Goal: Task Accomplishment & Management: Manage account settings

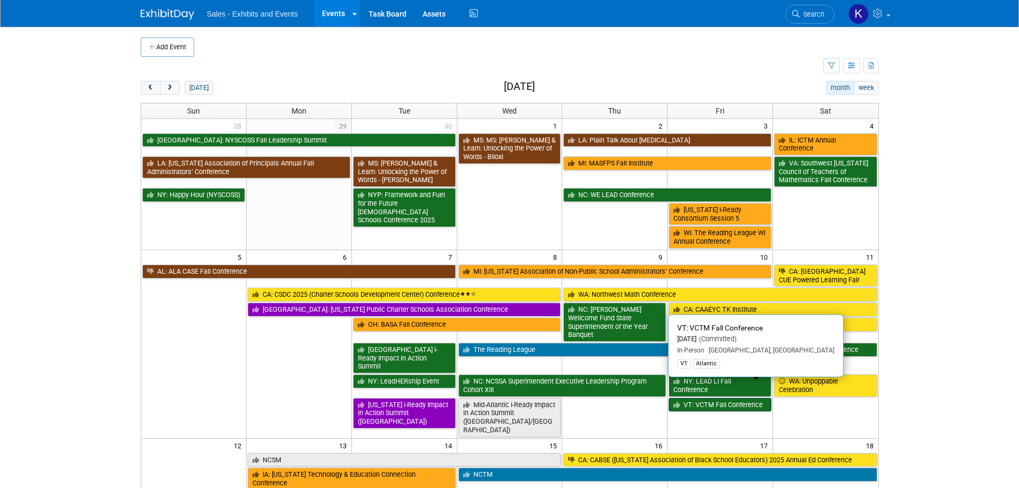
click at [718, 398] on link "VT: VCTM Fall Conference" at bounding box center [720, 405] width 103 height 14
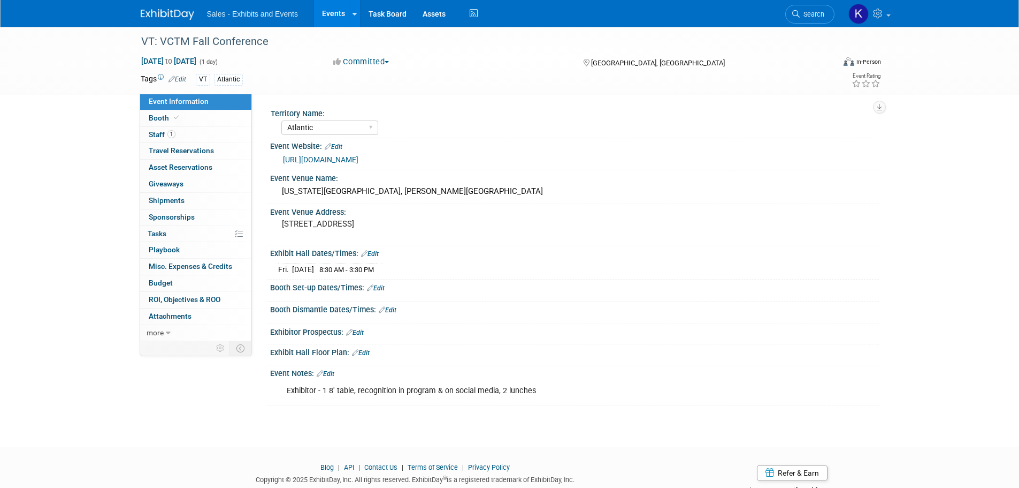
select select "Atlantic"
click at [380, 287] on link "Edit" at bounding box center [376, 287] width 18 height 7
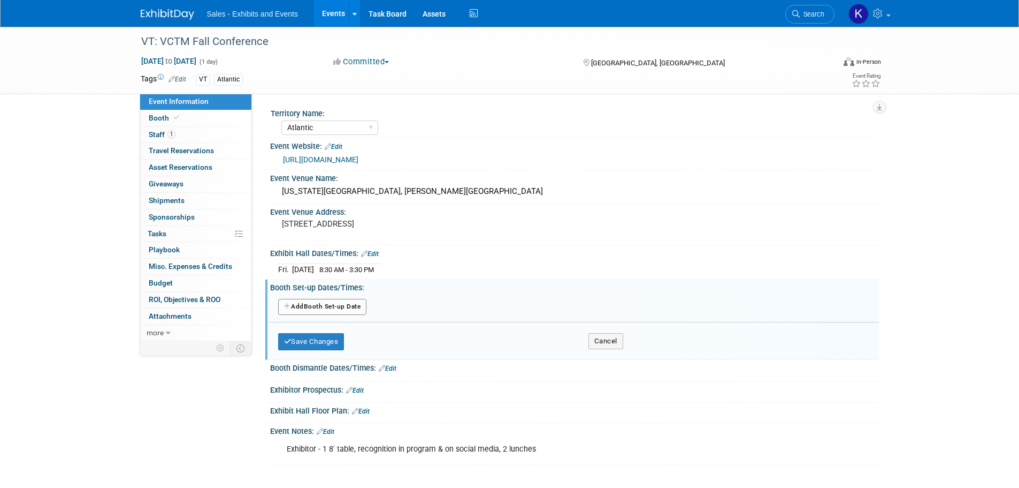
click at [353, 308] on button "Add Another Booth Set-up Date" at bounding box center [322, 307] width 89 height 16
select select "9"
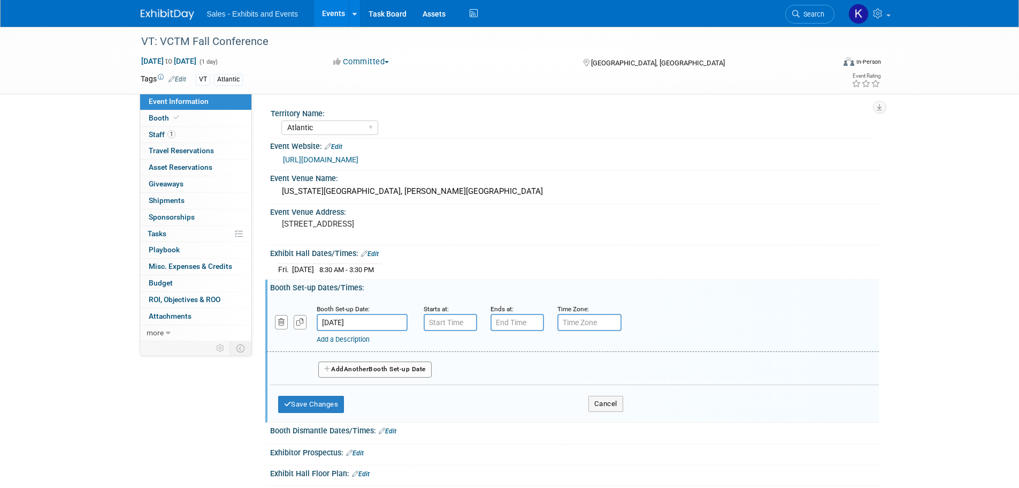
click at [399, 323] on input "Oct 10, 2025" at bounding box center [362, 322] width 91 height 17
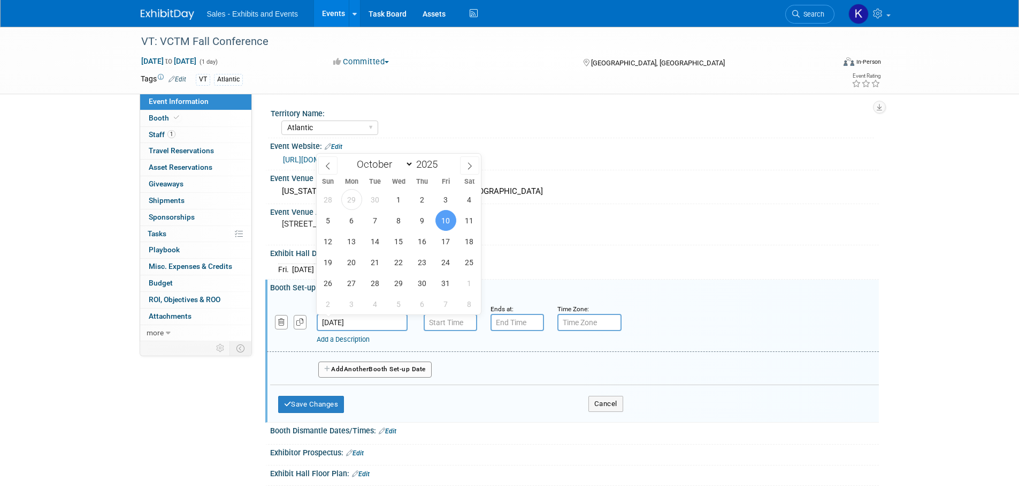
click at [447, 222] on span "10" at bounding box center [446, 220] width 21 height 21
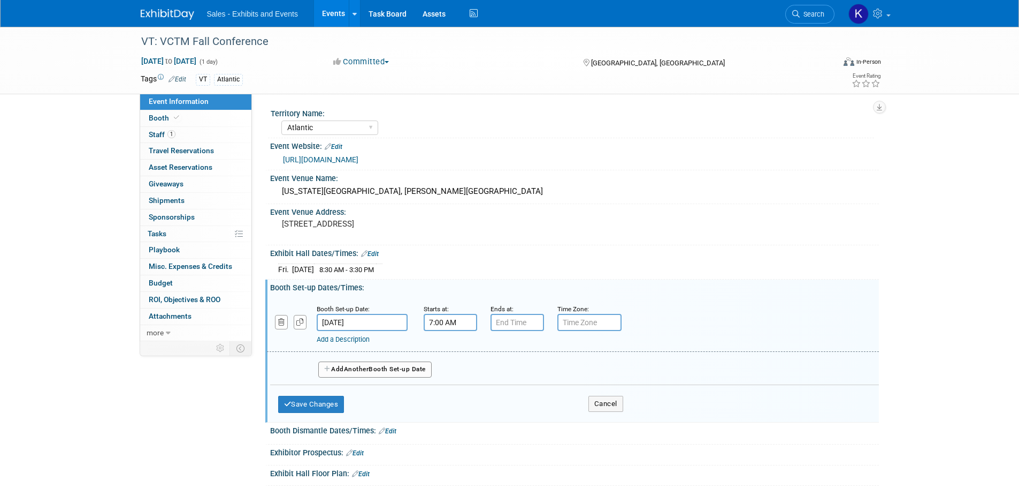
click at [455, 321] on input "7:00 AM" at bounding box center [451, 322] width 54 height 17
click at [499, 371] on span "00" at bounding box center [499, 371] width 20 height 19
click at [512, 377] on td "30" at bounding box center [512, 377] width 34 height 29
type input "7:30 AM"
click at [516, 321] on input "7:00 PM" at bounding box center [518, 322] width 54 height 17
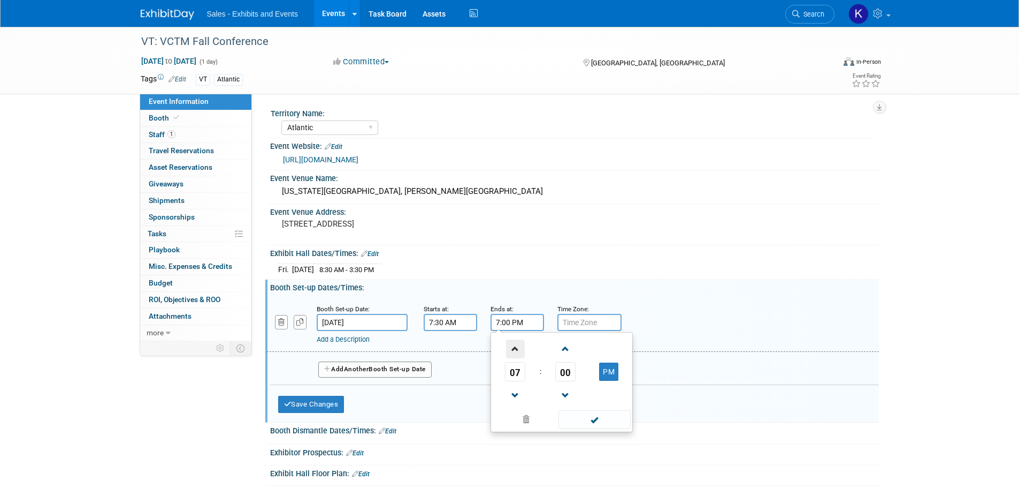
click at [516, 351] on span at bounding box center [515, 348] width 19 height 19
click at [566, 377] on span "00" at bounding box center [565, 371] width 20 height 19
click at [566, 377] on td "30" at bounding box center [579, 377] width 34 height 29
click at [621, 366] on td "PM" at bounding box center [609, 371] width 42 height 19
click at [609, 372] on button "PM" at bounding box center [608, 371] width 19 height 18
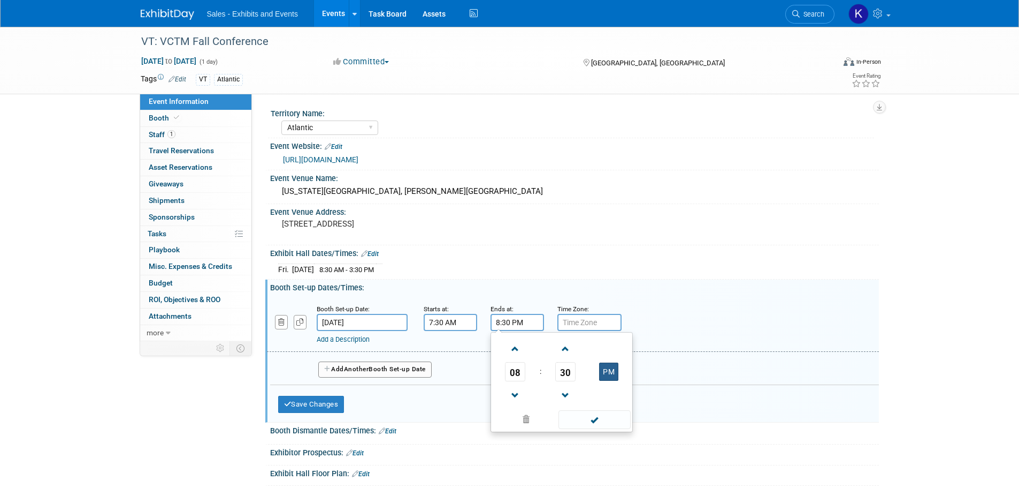
type input "8:30 AM"
click at [591, 418] on span at bounding box center [595, 419] width 72 height 19
click at [317, 408] on button "Save Changes" at bounding box center [311, 403] width 66 height 17
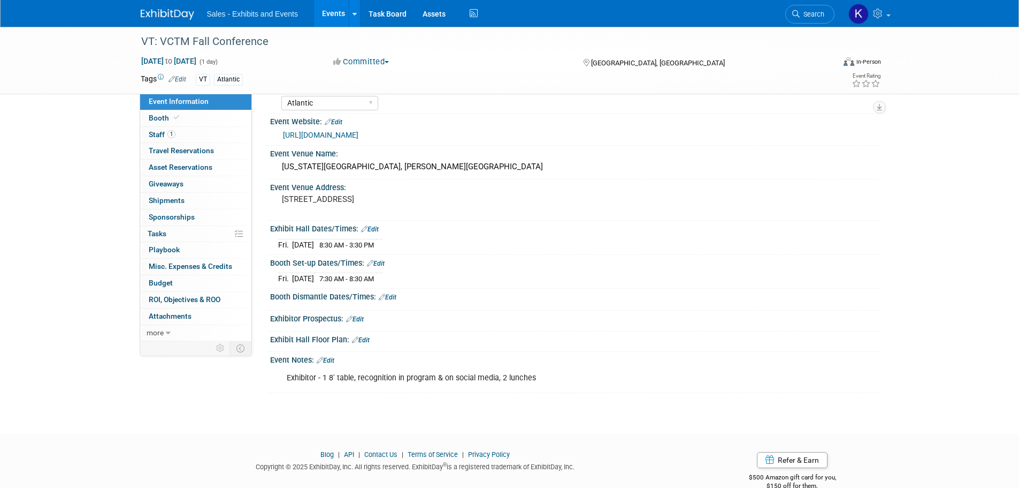
scroll to position [44, 0]
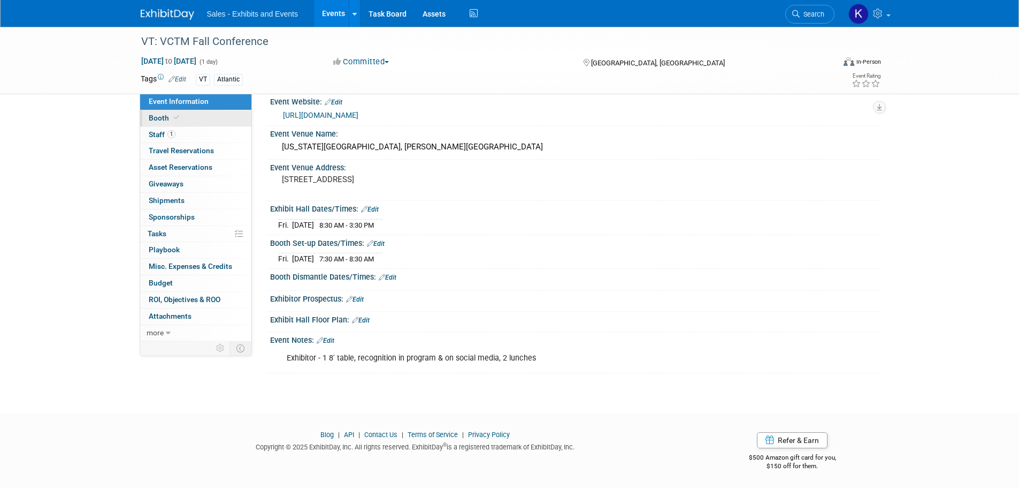
click at [157, 122] on link "Booth" at bounding box center [195, 118] width 111 height 16
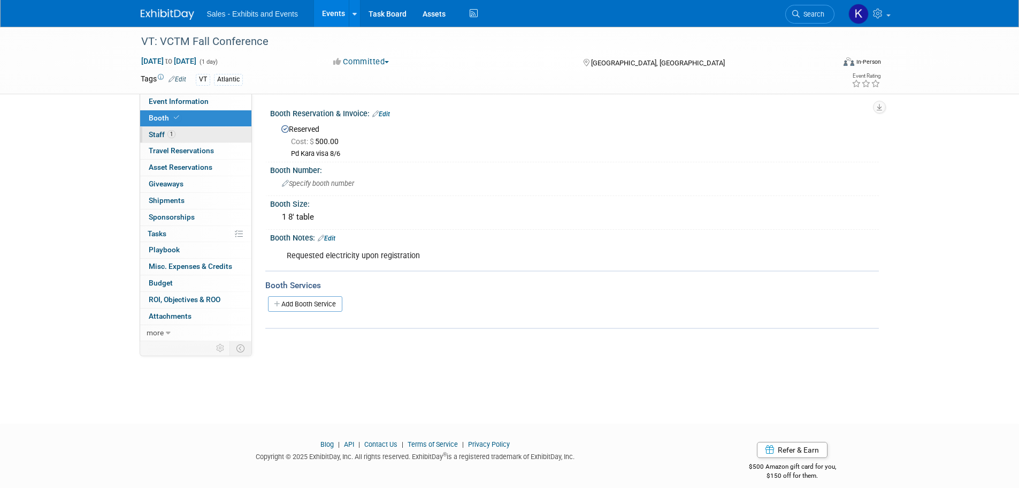
click at [155, 135] on span "Staff 1" at bounding box center [162, 134] width 27 height 9
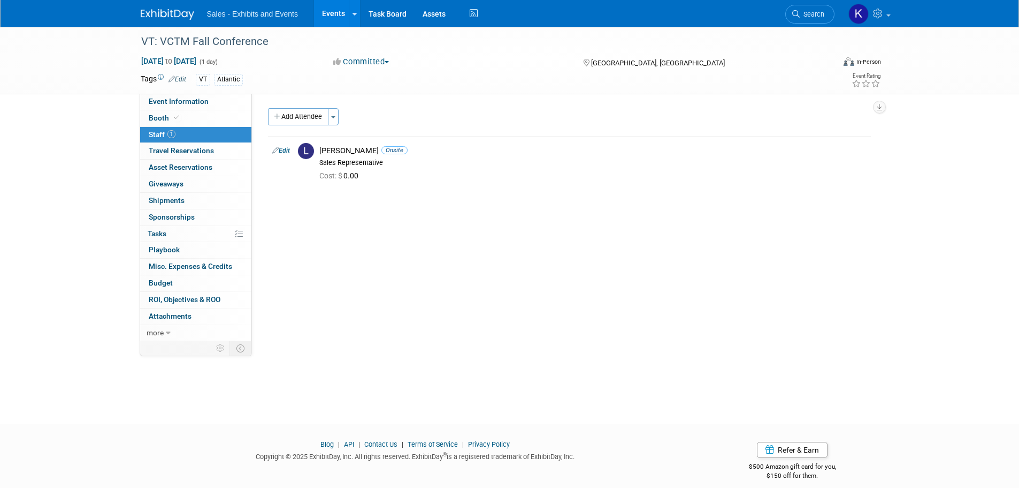
click at [151, 14] on img at bounding box center [168, 14] width 54 height 11
